Goal: Transaction & Acquisition: Purchase product/service

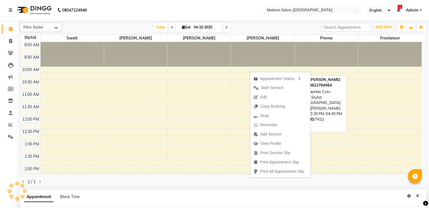
select select "85587"
select select "615"
select select "tentative"
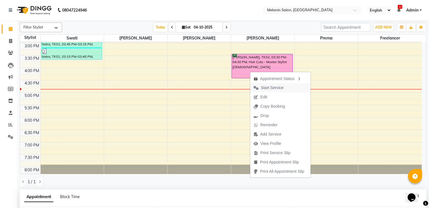
click at [269, 89] on span "Start Service" at bounding box center [272, 88] width 23 height 6
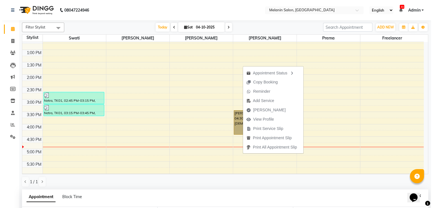
scroll to position [35, 0]
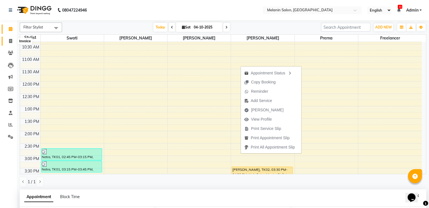
click at [8, 41] on span at bounding box center [11, 41] width 10 height 6
select select "service"
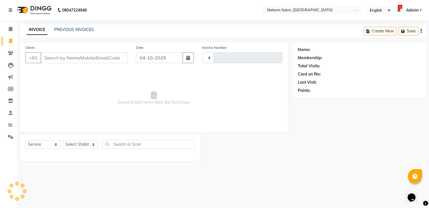
type input "0484"
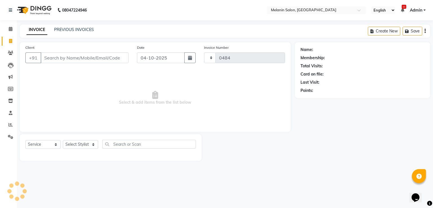
select select "6804"
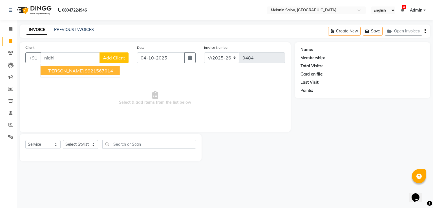
click at [57, 72] on span "[PERSON_NAME]" at bounding box center [65, 71] width 36 height 6
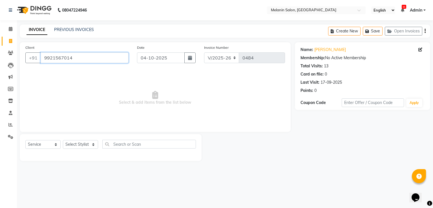
click at [73, 58] on input "9921567014" at bounding box center [85, 57] width 88 height 11
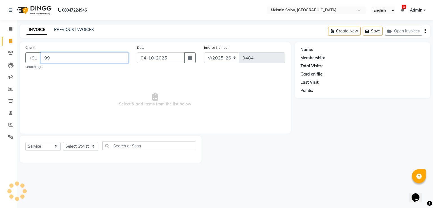
type input "9"
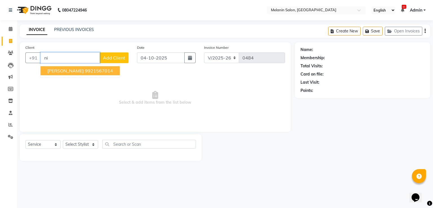
type input "n"
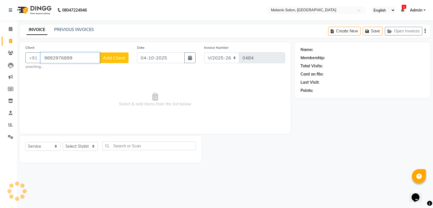
type input "9892976899"
click at [123, 56] on span "Add Client" at bounding box center [114, 58] width 22 height 6
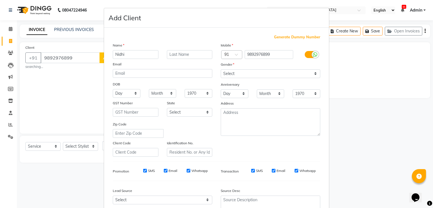
type input "Nidhi"
type input "[PERSON_NAME]"
click at [227, 75] on select "Select [DEMOGRAPHIC_DATA] [DEMOGRAPHIC_DATA] Other Prefer Not To Say" at bounding box center [270, 73] width 99 height 9
select select "[DEMOGRAPHIC_DATA]"
click at [221, 70] on select "Select [DEMOGRAPHIC_DATA] [DEMOGRAPHIC_DATA] Other Prefer Not To Say" at bounding box center [270, 73] width 99 height 9
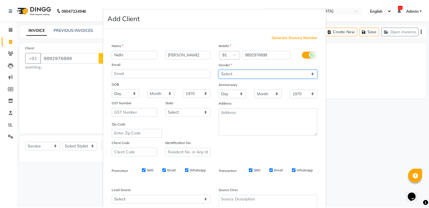
scroll to position [55, 0]
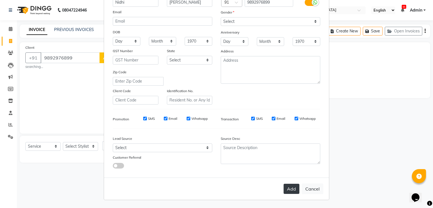
click at [295, 188] on button "Add" at bounding box center [292, 189] width 16 height 10
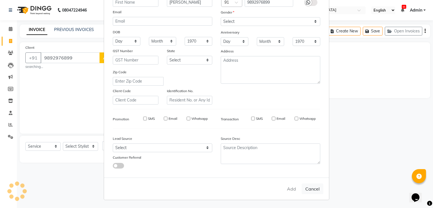
select select
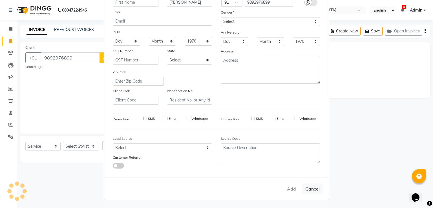
select select
checkbox input "false"
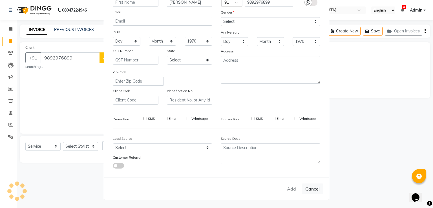
checkbox input "false"
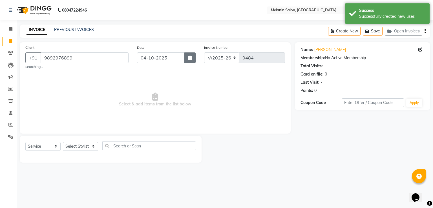
click at [187, 59] on button "button" at bounding box center [189, 57] width 11 height 11
select select "10"
select select "2025"
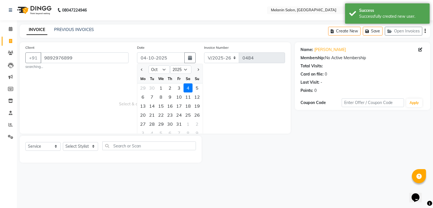
click at [183, 88] on div "4" at bounding box center [187, 87] width 9 height 9
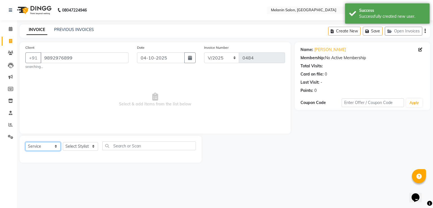
click at [46, 147] on select "Select Service Product Membership Package Voucher Prepaid Gift Card" at bounding box center [42, 146] width 35 height 9
select select "product"
click at [25, 142] on select "Select Service Product Membership Package Voucher Prepaid Gift Card" at bounding box center [42, 146] width 35 height 9
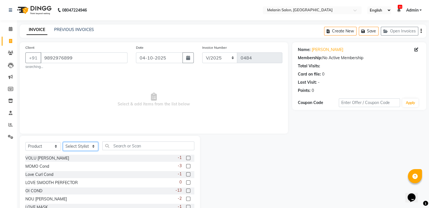
click at [74, 147] on select "Select Stylist [PERSON_NAME] freelancer [PERSON_NAME] [PERSON_NAME] [PERSON_NAM…" at bounding box center [80, 146] width 35 height 9
select select "85587"
click at [63, 142] on select "Select Stylist [PERSON_NAME] freelancer [PERSON_NAME] [PERSON_NAME] [PERSON_NAM…" at bounding box center [80, 146] width 35 height 9
click at [134, 145] on input "text" at bounding box center [148, 145] width 92 height 9
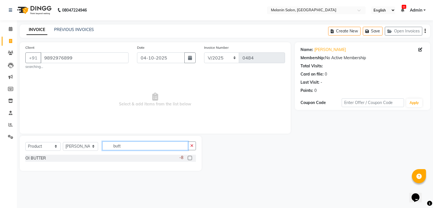
type input "butt"
click at [188, 158] on label at bounding box center [190, 158] width 4 height 4
click at [188, 158] on input "checkbox" at bounding box center [190, 158] width 4 height 4
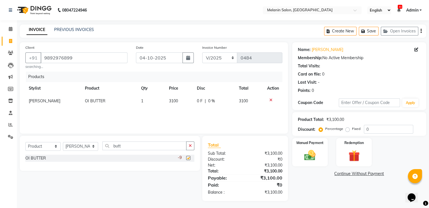
checkbox input "false"
click at [149, 149] on input "butt" at bounding box center [144, 145] width 84 height 9
type input "b"
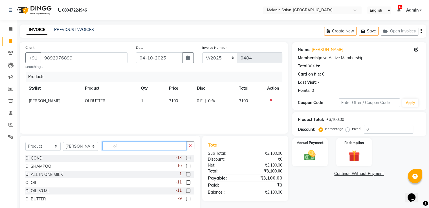
type input "oi"
click at [189, 190] on label at bounding box center [188, 191] width 4 height 4
click at [189, 190] on input "checkbox" at bounding box center [188, 191] width 4 height 4
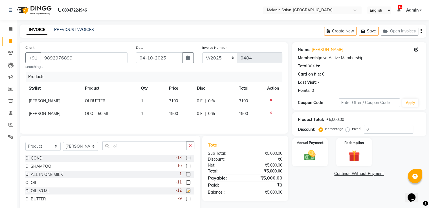
checkbox input "false"
click at [136, 146] on input "oi" at bounding box center [144, 145] width 84 height 9
type input "o"
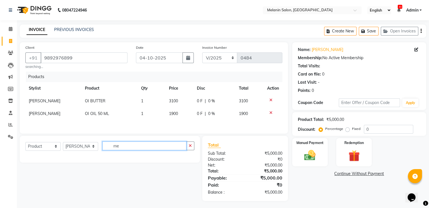
type input "m"
type input "solu"
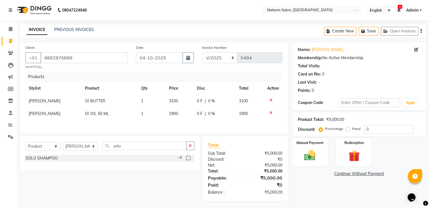
click at [189, 160] on label at bounding box center [188, 158] width 4 height 4
click at [189, 160] on input "checkbox" at bounding box center [188, 158] width 4 height 4
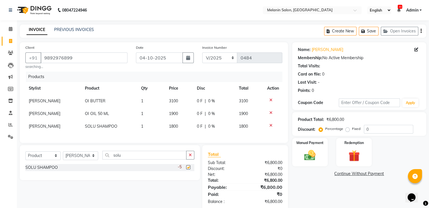
checkbox input "false"
click at [142, 164] on div "Select Service Product Membership Package Voucher Prepaid Gift Card Select Styl…" at bounding box center [109, 157] width 169 height 13
click at [143, 160] on input "solu" at bounding box center [144, 155] width 84 height 9
type input "s"
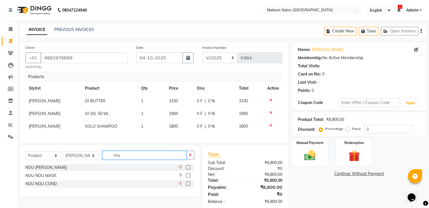
type input "nou"
click at [188, 169] on label at bounding box center [188, 167] width 4 height 4
click at [188, 169] on input "checkbox" at bounding box center [188, 168] width 4 height 4
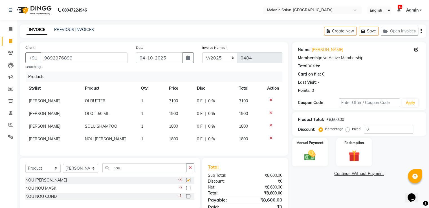
checkbox input "false"
click at [140, 172] on input "nou" at bounding box center [144, 167] width 84 height 9
type input "n"
click at [183, 103] on td "3100" at bounding box center [179, 101] width 28 height 13
select select "85587"
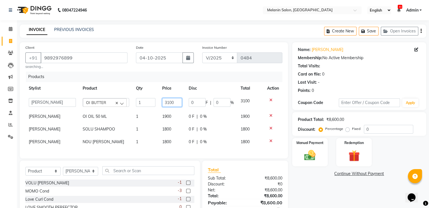
click at [179, 103] on td "3100" at bounding box center [172, 103] width 26 height 16
click at [170, 103] on input "3100" at bounding box center [172, 102] width 20 height 9
click at [168, 103] on input "3100" at bounding box center [172, 102] width 20 height 9
type input "3600"
click at [303, 178] on div "Name: [PERSON_NAME] Membership: No Active Membership Total Visits: Card on file…" at bounding box center [361, 143] width 138 height 202
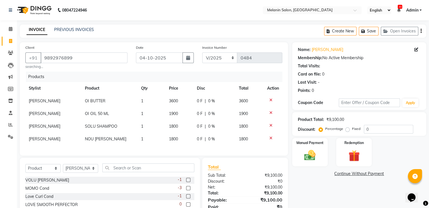
click at [174, 126] on span "1800" at bounding box center [173, 126] width 9 height 5
select select "85587"
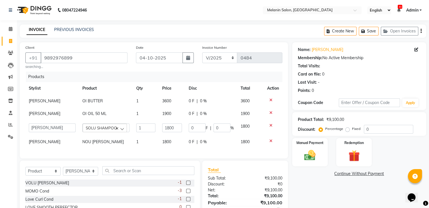
click at [181, 128] on td "1800" at bounding box center [172, 128] width 26 height 16
click at [180, 129] on td "1800" at bounding box center [172, 128] width 26 height 16
type input "1"
type input "2000"
click at [315, 177] on div "Name: [PERSON_NAME] Membership: No Active Membership Total Visits: Card on file…" at bounding box center [361, 143] width 138 height 202
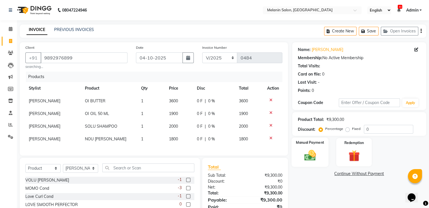
click at [308, 161] on img at bounding box center [309, 156] width 19 height 14
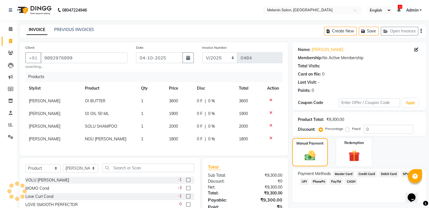
scroll to position [46, 0]
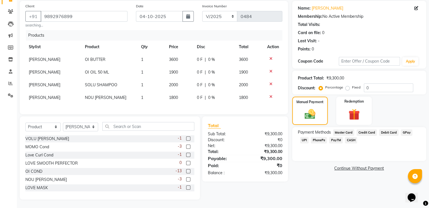
drag, startPoint x: 303, startPoint y: 135, endPoint x: 301, endPoint y: 140, distance: 5.9
click at [303, 137] on span "UPI" at bounding box center [304, 140] width 9 height 6
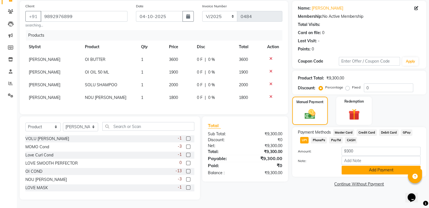
click at [368, 166] on button "Add Payment" at bounding box center [380, 170] width 79 height 9
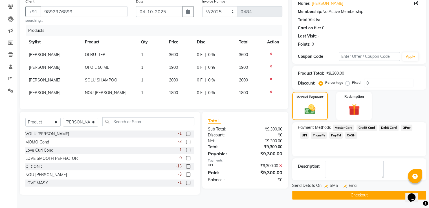
click at [324, 192] on button "Checkout" at bounding box center [359, 195] width 134 height 9
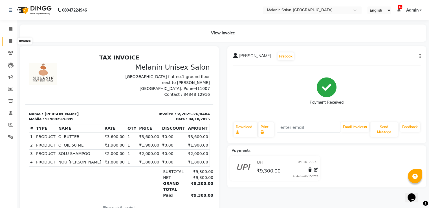
click at [9, 41] on icon at bounding box center [10, 41] width 3 height 4
select select "service"
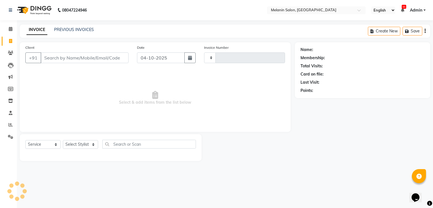
type input "0485"
select select "6804"
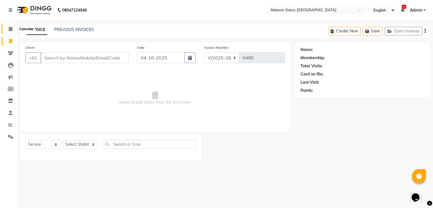
click at [10, 31] on span at bounding box center [11, 29] width 10 height 6
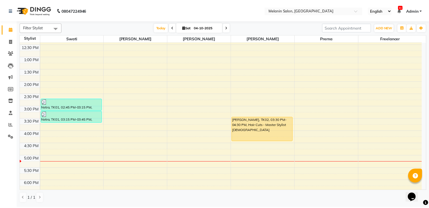
scroll to position [113, 0]
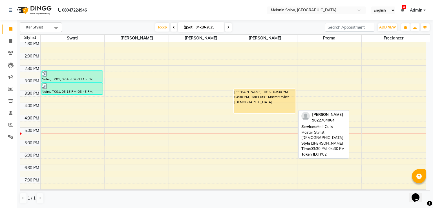
click at [246, 98] on div "[PERSON_NAME], TK02, 03:30 PM-04:30 PM, Hair Cuts - Master Stylist [DEMOGRAPHIC…" at bounding box center [264, 101] width 61 height 24
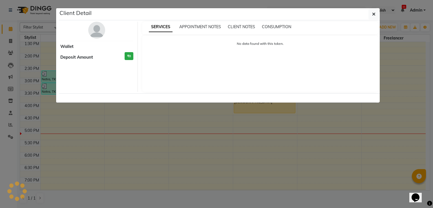
select select "1"
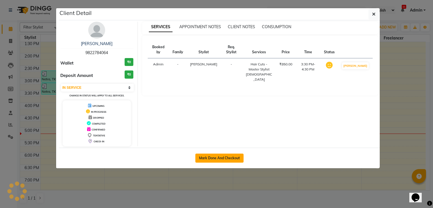
click at [229, 159] on button "Mark Done And Checkout" at bounding box center [219, 158] width 48 height 9
select select "service"
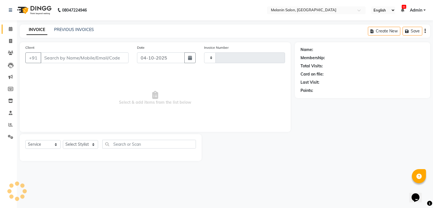
type input "0485"
select select "6804"
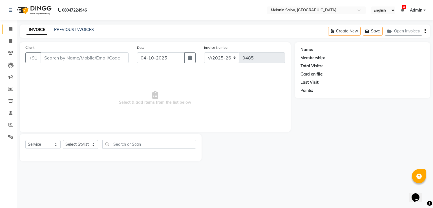
type input "9822784064"
select select "85587"
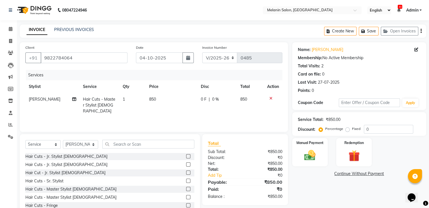
click at [186, 198] on label at bounding box center [188, 197] width 4 height 4
click at [186, 198] on input "checkbox" at bounding box center [188, 198] width 4 height 4
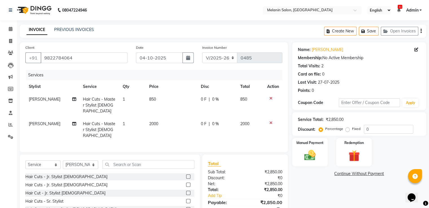
checkbox input "false"
click at [127, 121] on td "1" at bounding box center [132, 130] width 26 height 25
select select "85587"
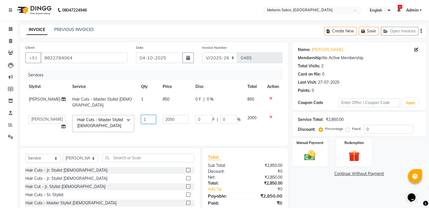
click at [141, 115] on input "1" at bounding box center [148, 119] width 15 height 9
type input "2"
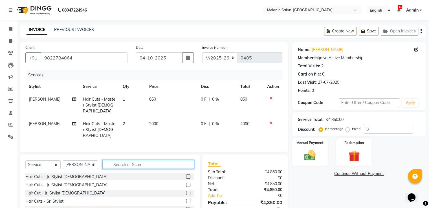
click at [142, 160] on input "text" at bounding box center [148, 164] width 92 height 9
type input "expr"
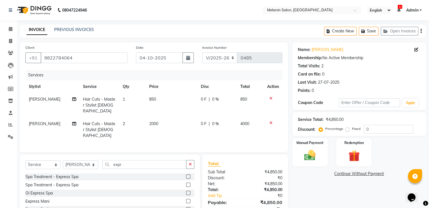
click at [189, 174] on label at bounding box center [188, 176] width 4 height 4
click at [189, 175] on input "checkbox" at bounding box center [188, 177] width 4 height 4
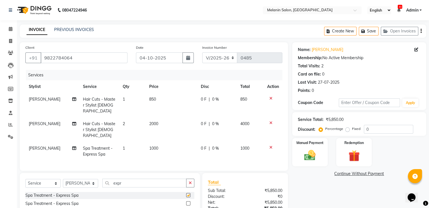
checkbox input "false"
click at [162, 142] on td "1000" at bounding box center [172, 151] width 52 height 19
select select "85587"
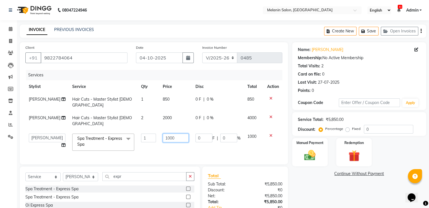
click at [174, 134] on input "1000" at bounding box center [176, 138] width 26 height 9
type input "1500"
click at [302, 180] on div "Name: [PERSON_NAME] Membership: No Active Membership Total Visits: 2 Card on fi…" at bounding box center [361, 139] width 138 height 195
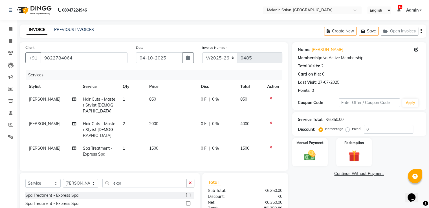
scroll to position [37, 0]
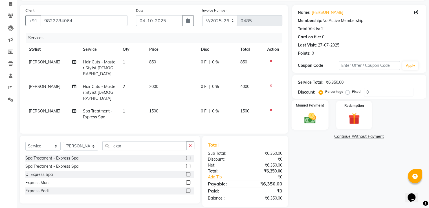
click at [305, 123] on img at bounding box center [309, 119] width 19 height 14
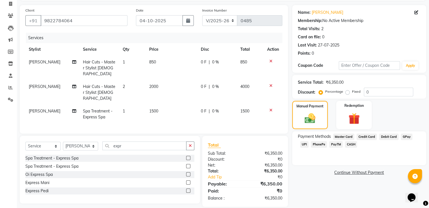
click at [352, 145] on span "CASH" at bounding box center [351, 144] width 12 height 6
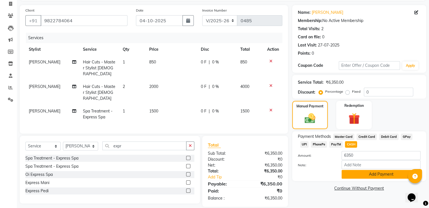
click at [362, 174] on button "Add Payment" at bounding box center [380, 174] width 79 height 9
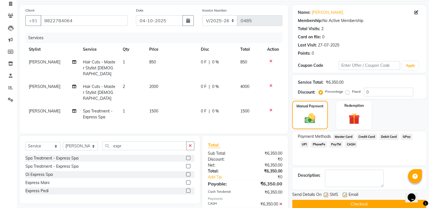
scroll to position [57, 0]
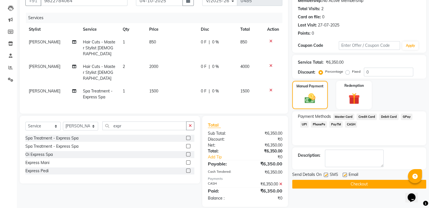
click at [358, 186] on button "Checkout" at bounding box center [359, 184] width 134 height 9
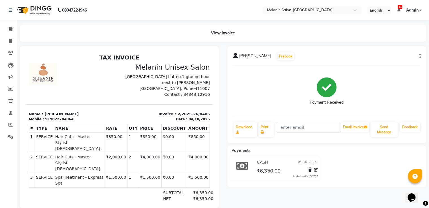
click at [396, 13] on ul "English ENGLISH Español العربية मराठी हिंदी ગુજરાતી தமிழ் 中文 11 Notifications n…" at bounding box center [394, 10] width 60 height 8
